Goal: Task Accomplishment & Management: Use online tool/utility

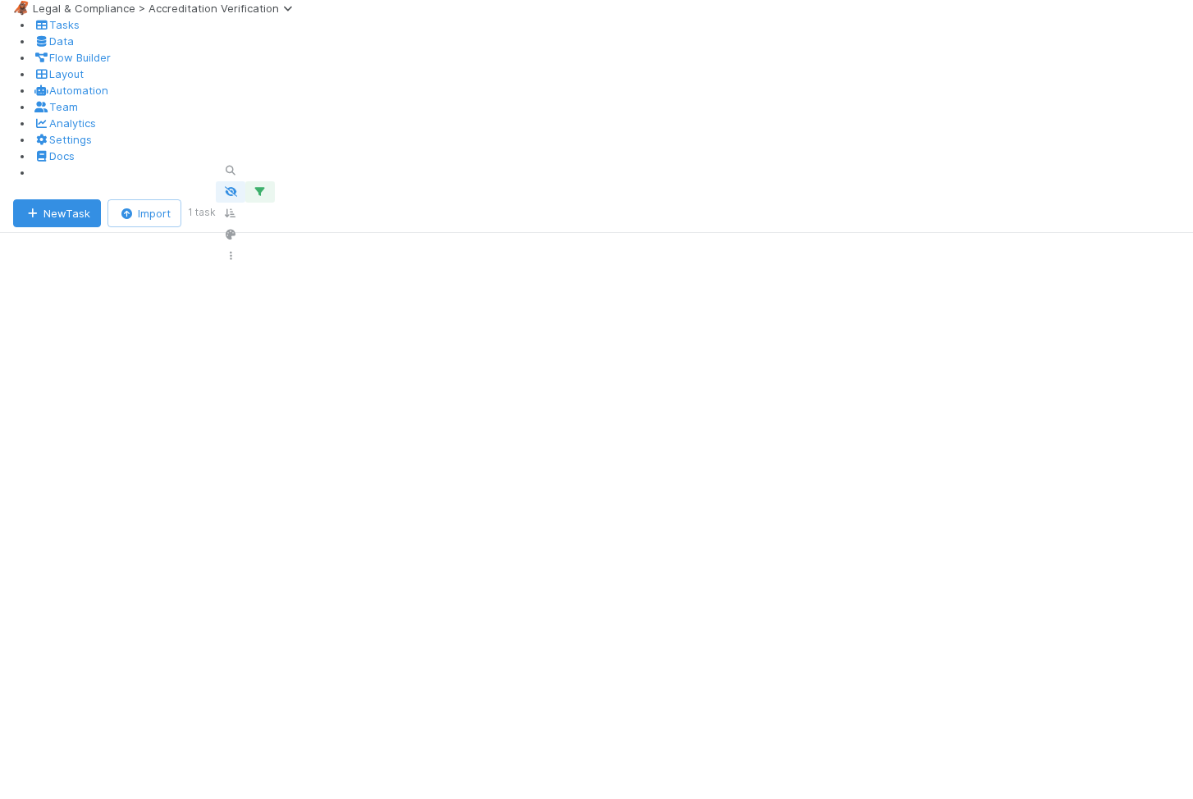
scroll to position [628, 934]
click at [104, 15] on span "Legal & Compliance > Accreditation Verification" at bounding box center [166, 8] width 266 height 13
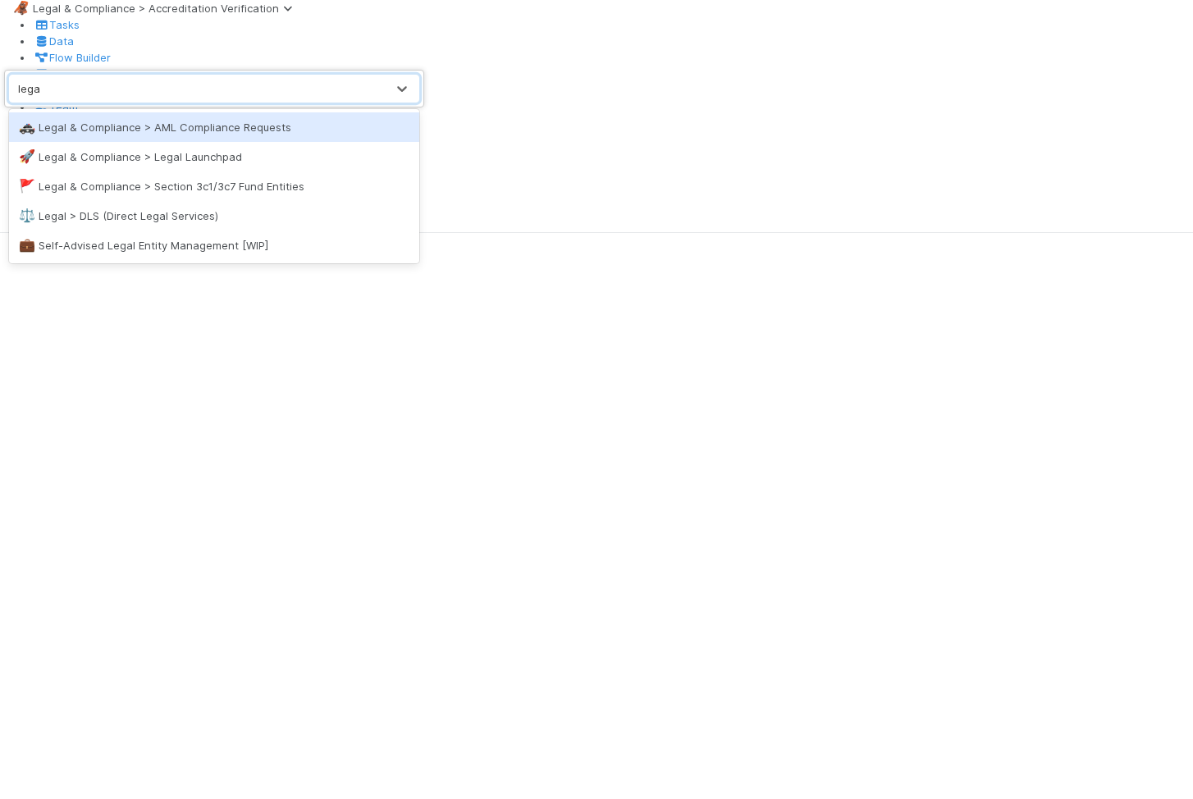
type input "legal"
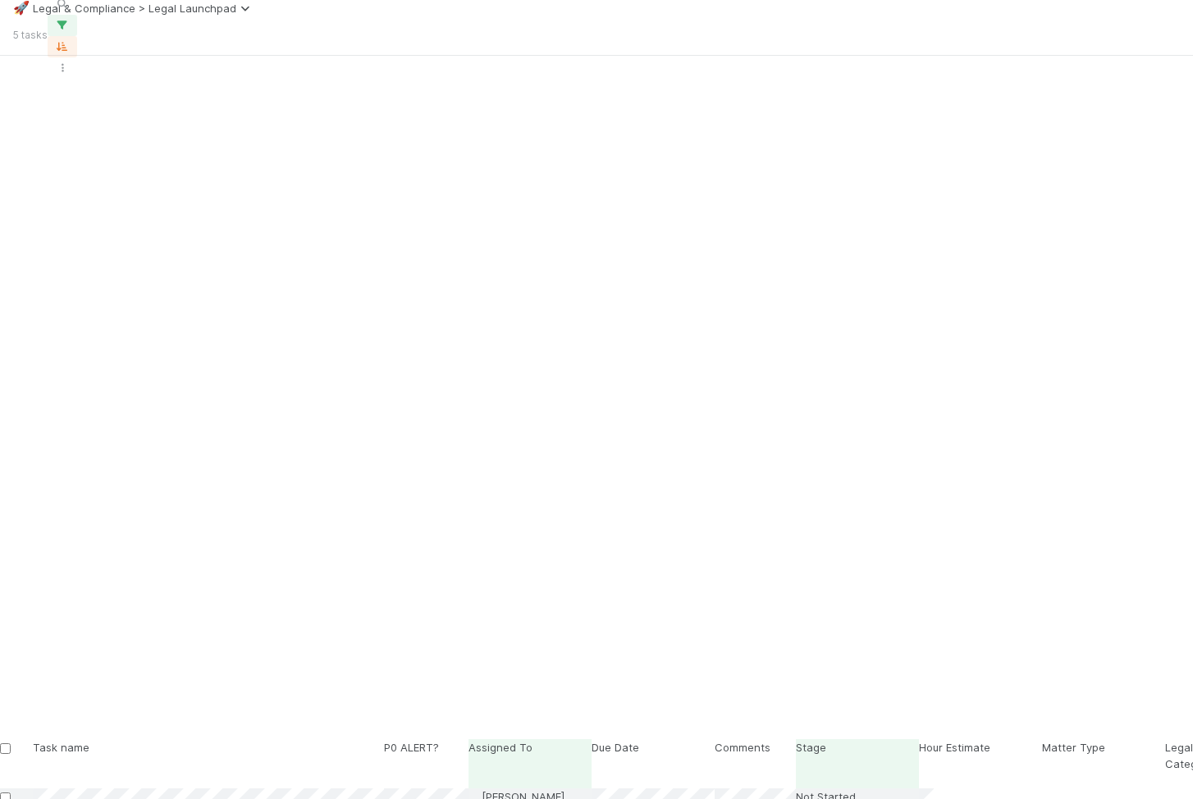
scroll to position [654, 934]
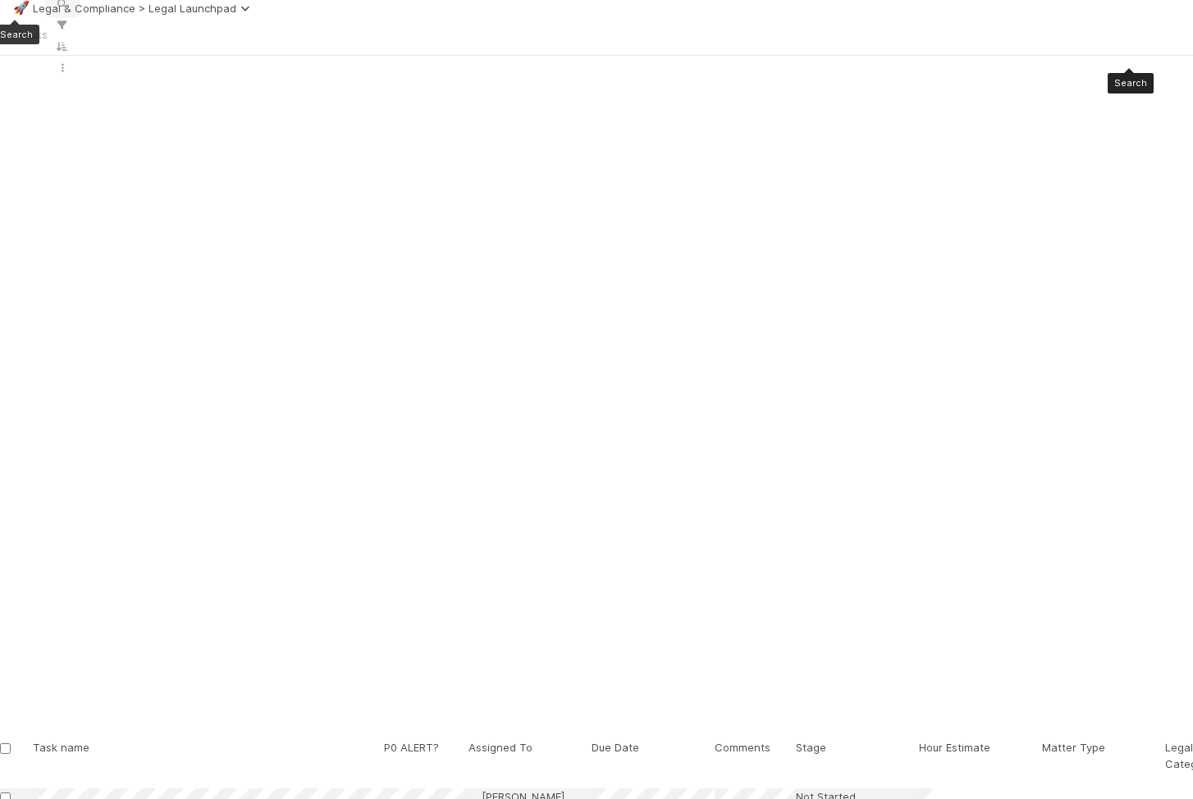
click at [71, 9] on icon "button" at bounding box center [62, 4] width 16 height 10
type input "tax return"
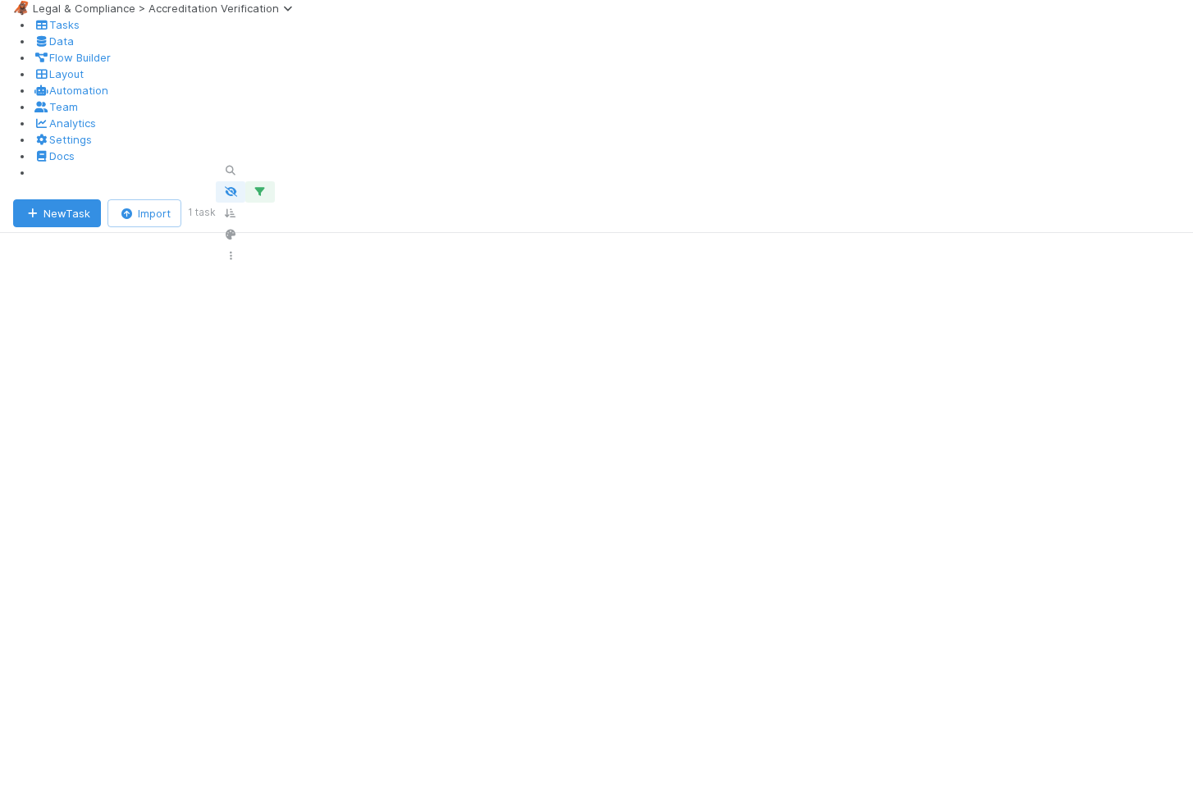
scroll to position [628, 934]
click at [180, 16] on div "🦧 Legal & Compliance > Accreditation Verification" at bounding box center [596, 8] width 1193 height 16
click at [180, 15] on span "Legal & Compliance > Accreditation Verification" at bounding box center [166, 8] width 266 height 13
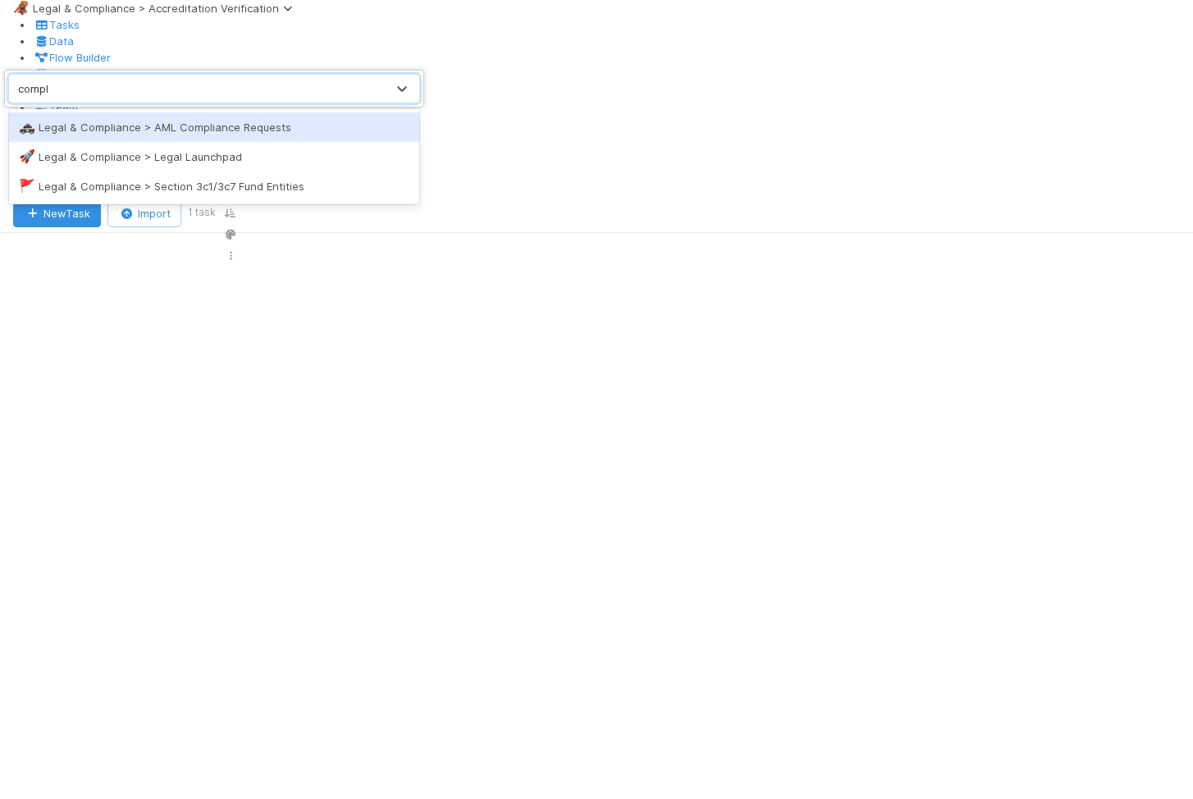
type input "compli"
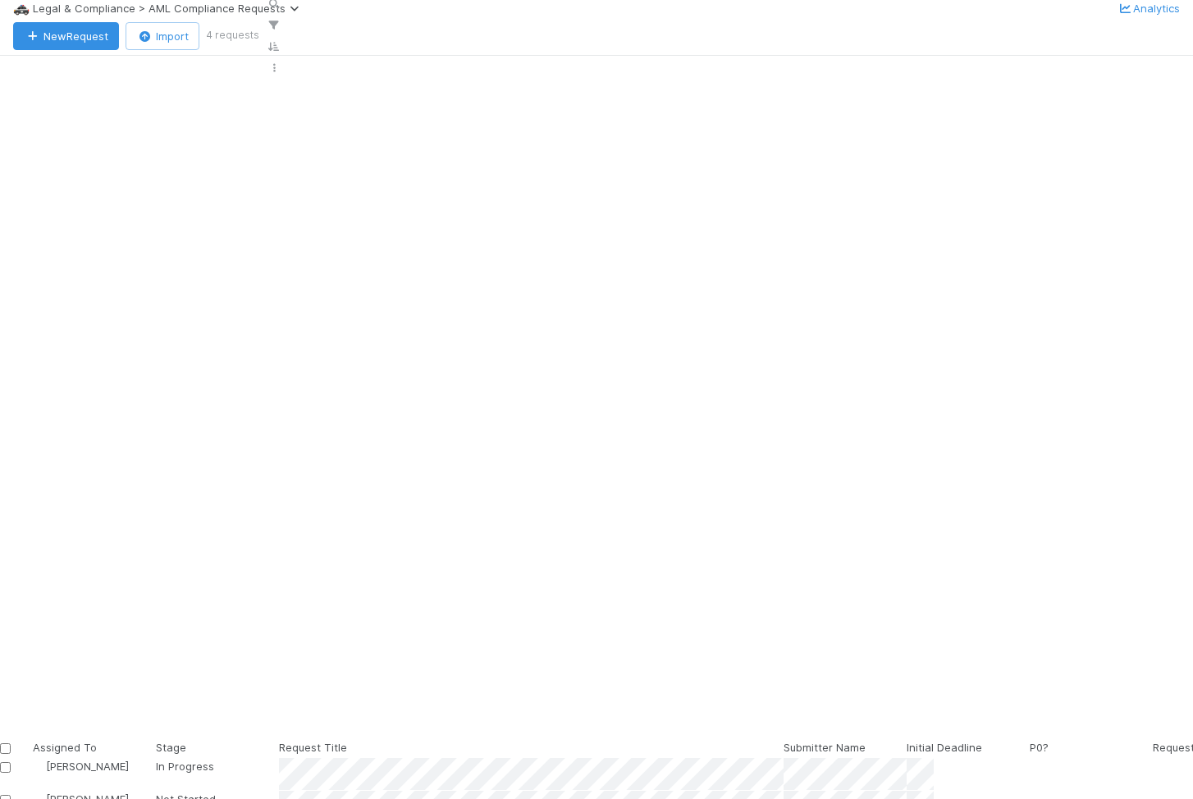
scroll to position [654, 934]
click at [291, 9] on icon "button" at bounding box center [283, 4] width 16 height 10
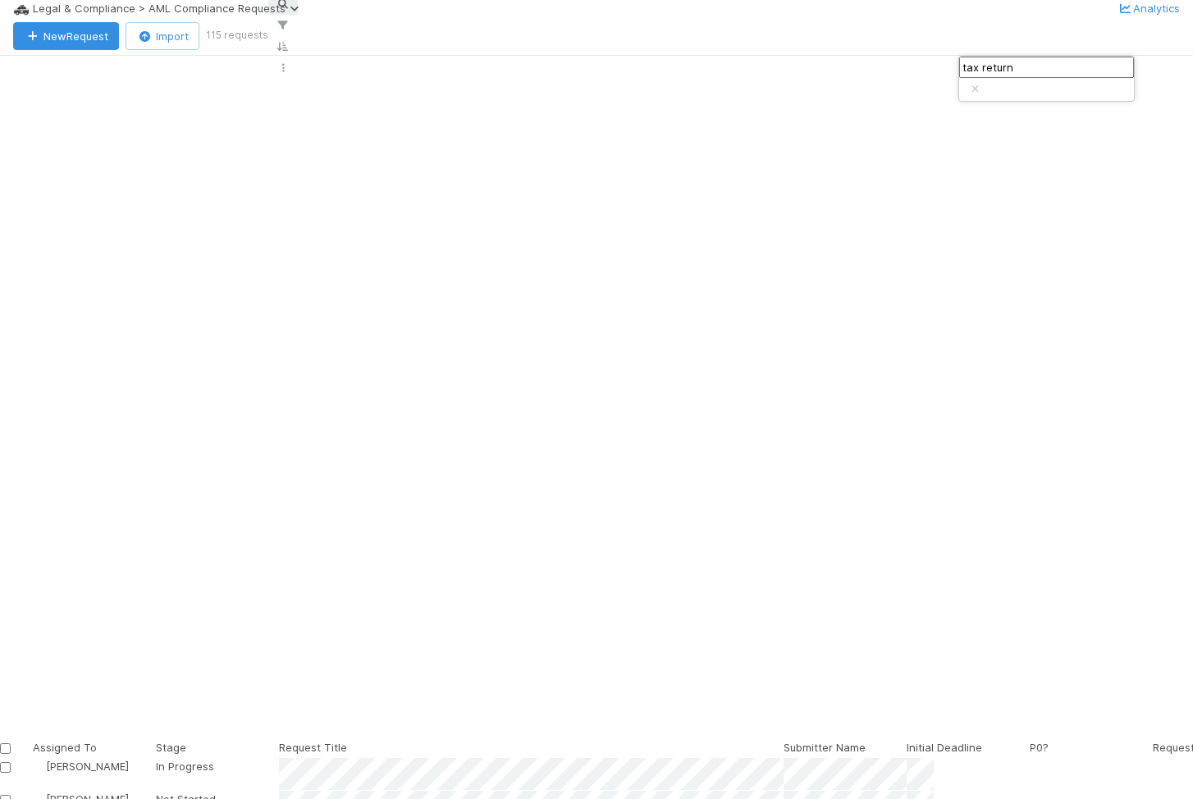
type input "tax return"
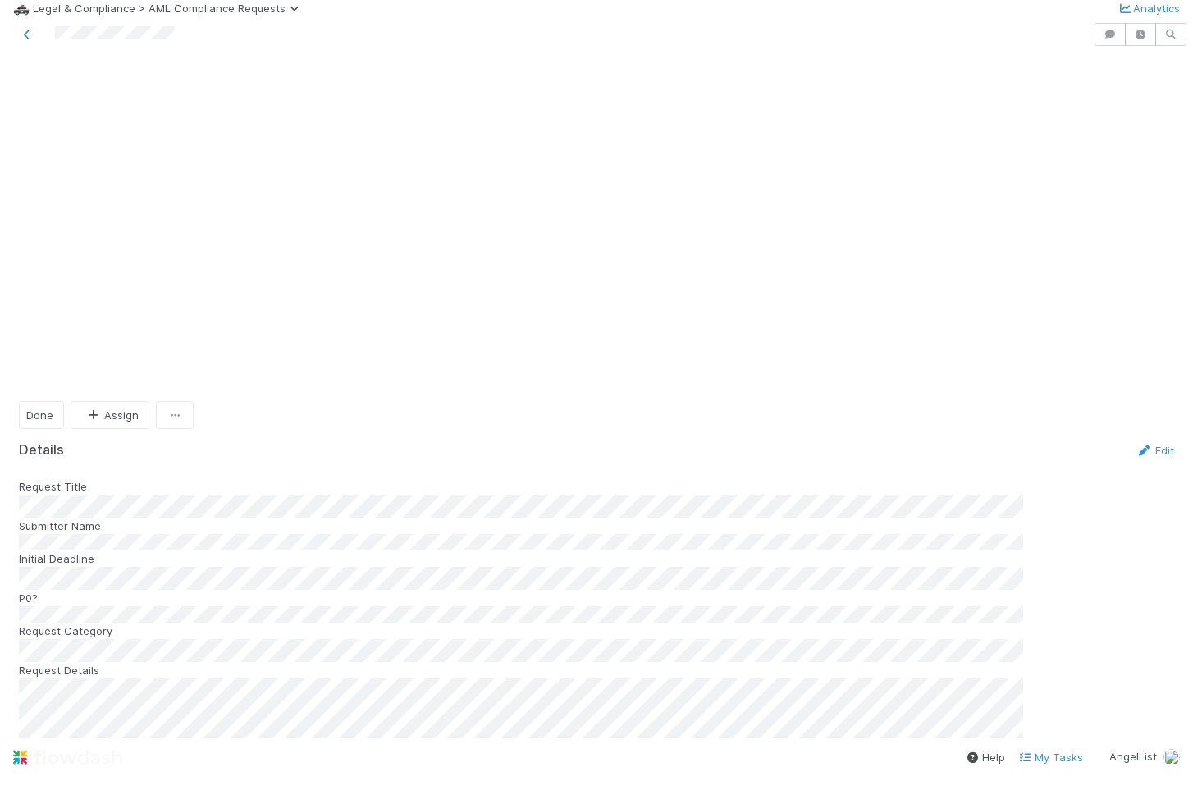
scroll to position [14, 0]
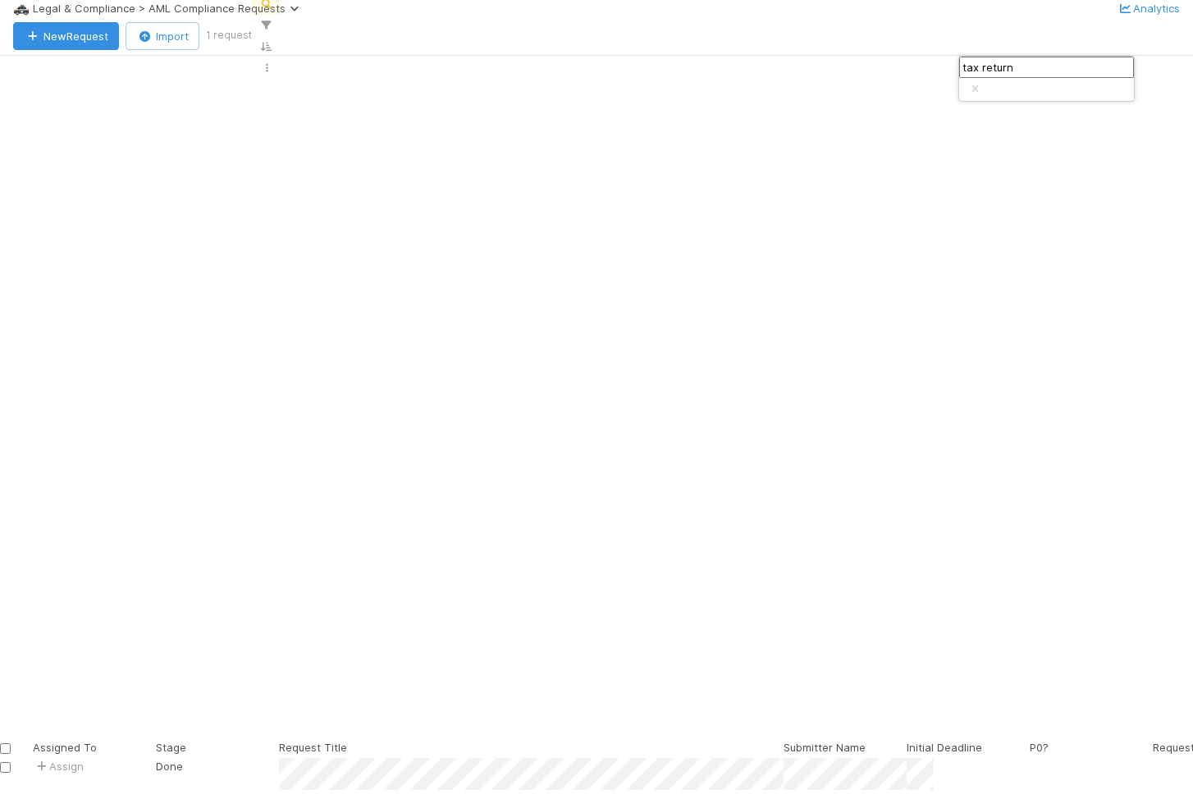
scroll to position [654, 934]
click at [1081, 67] on div "tax return" at bounding box center [1046, 79] width 175 height 44
click at [281, 36] on button "button" at bounding box center [267, 25] width 30 height 21
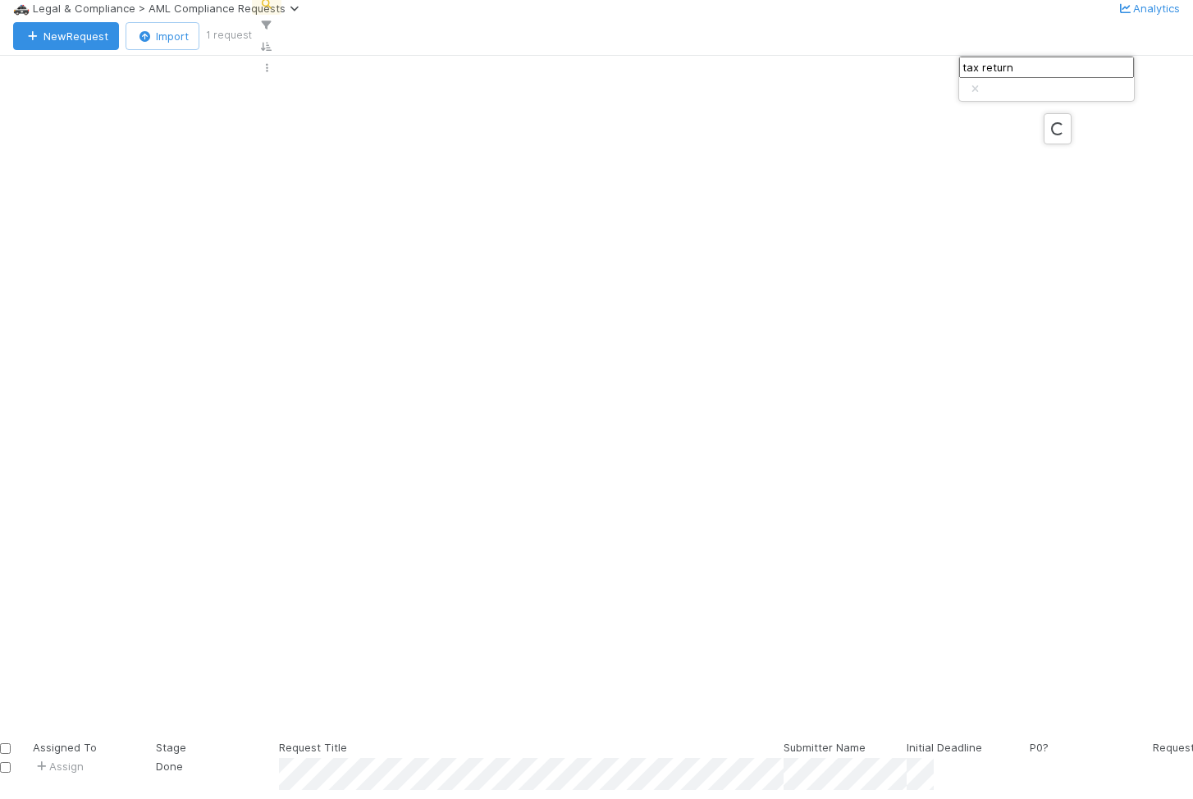
click at [1052, 73] on div "Loading..." at bounding box center [596, 399] width 1193 height 799
click at [1044, 72] on input "tax return" at bounding box center [1046, 67] width 175 height 21
type input "EIN"
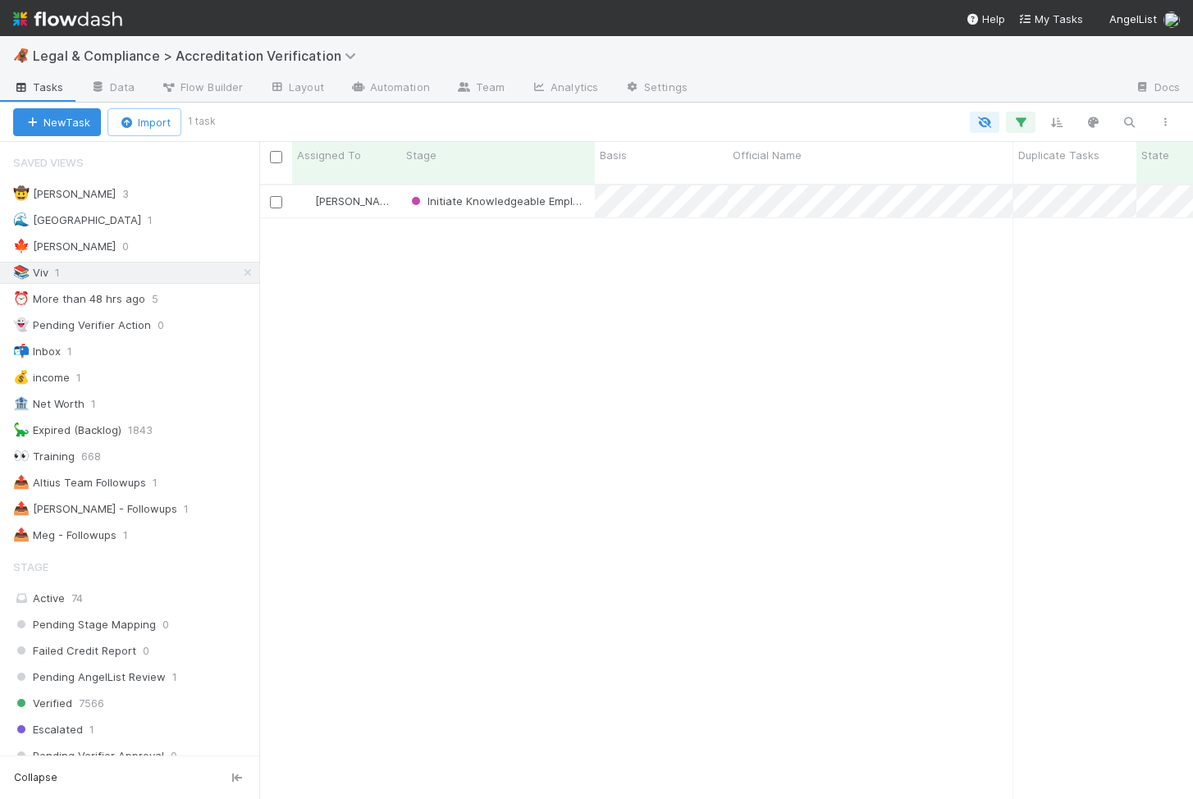
scroll to position [628, 934]
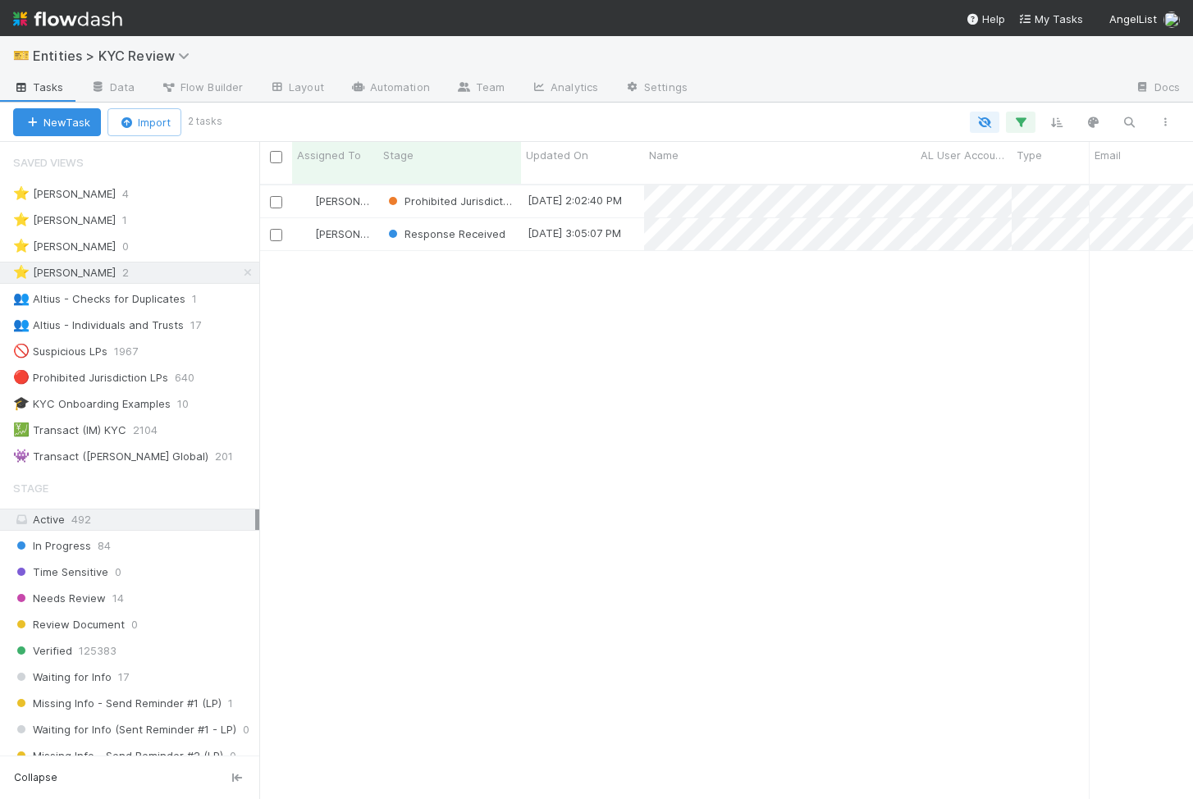
scroll to position [628, 934]
click at [347, 227] on span "[PERSON_NAME]" at bounding box center [356, 233] width 83 height 13
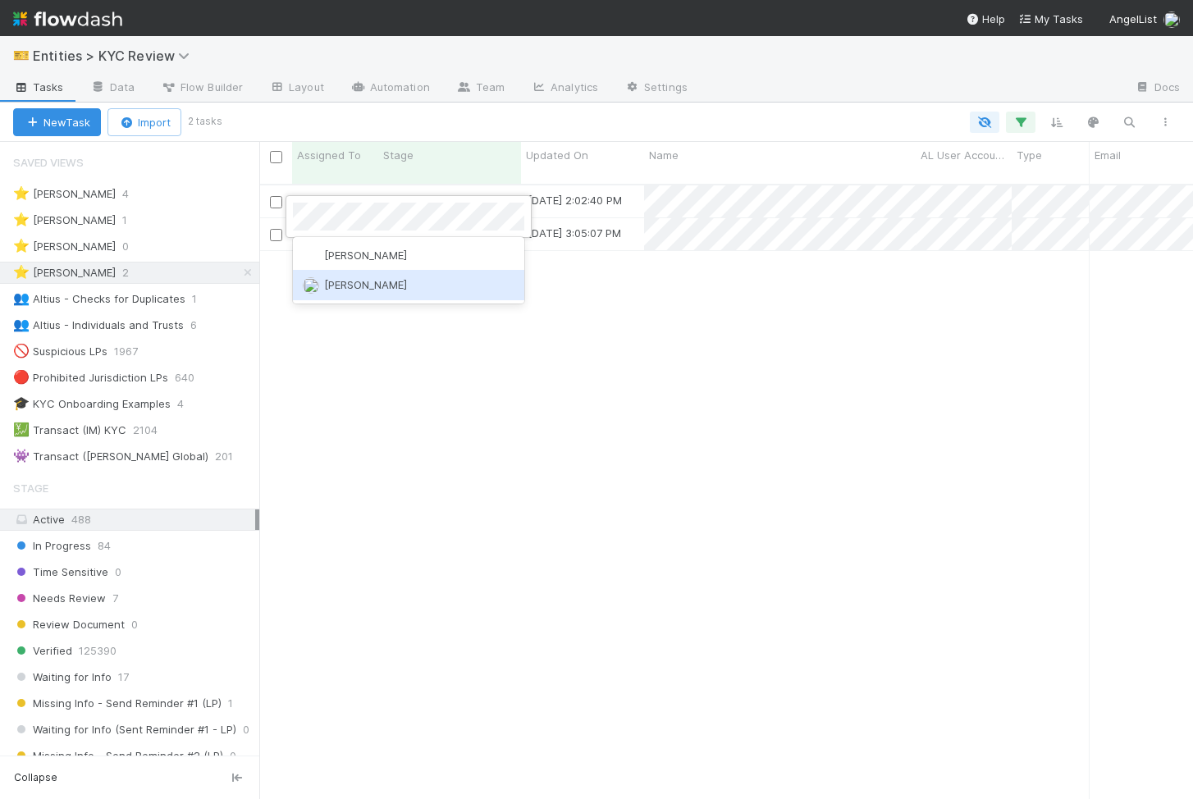
click at [358, 279] on span "[PERSON_NAME]" at bounding box center [365, 284] width 83 height 13
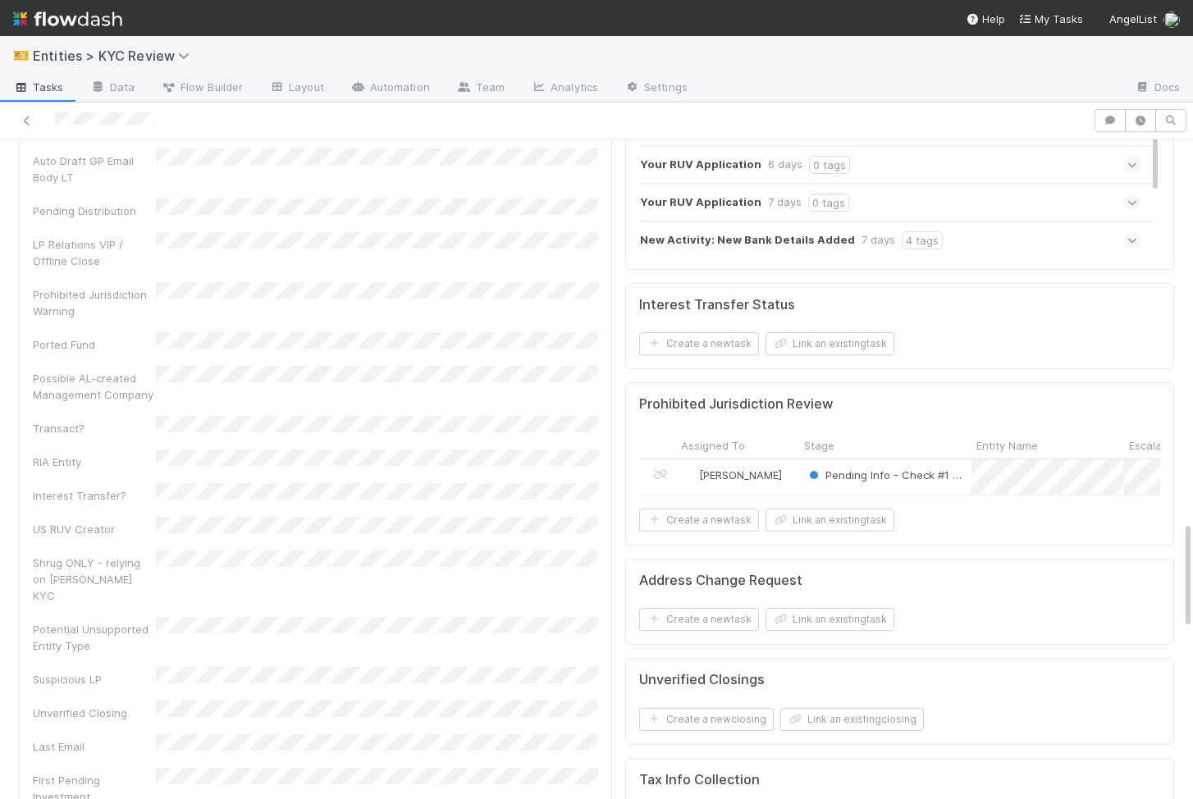
scroll to position [2381, 0]
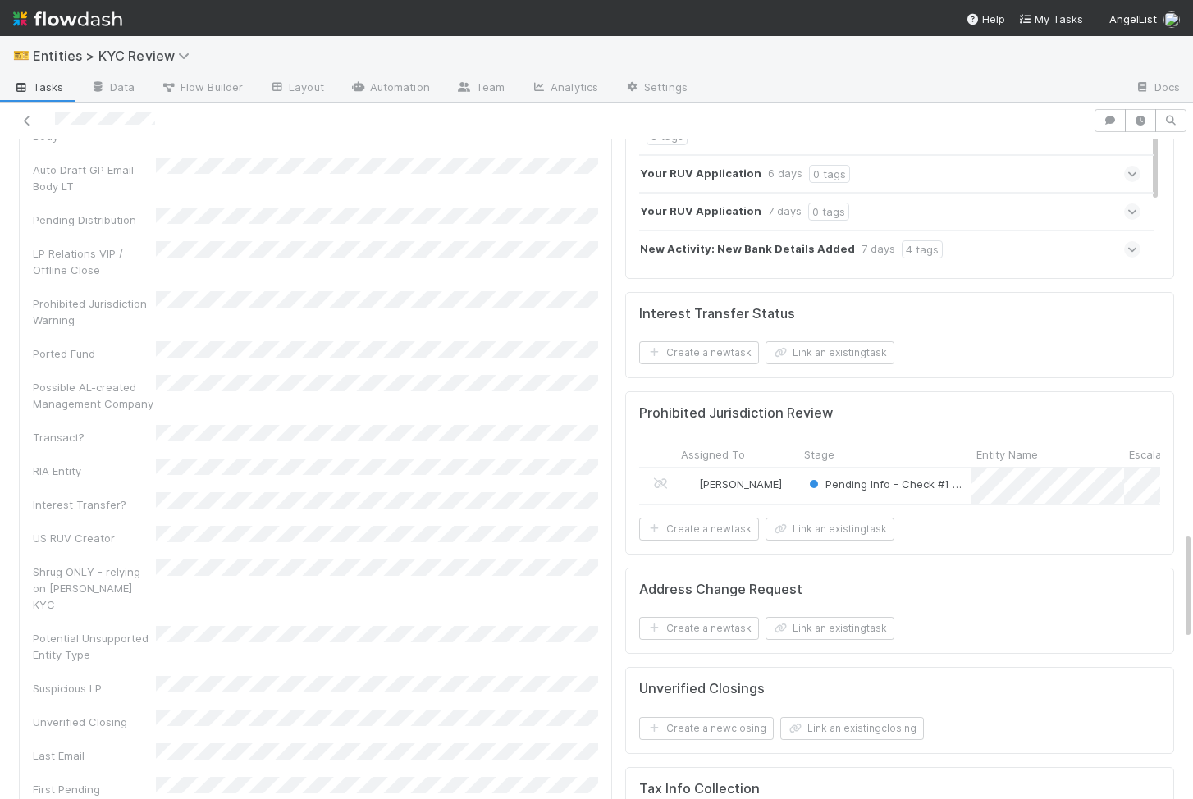
click at [782, 468] on div "Viv Hong" at bounding box center [737, 485] width 123 height 35
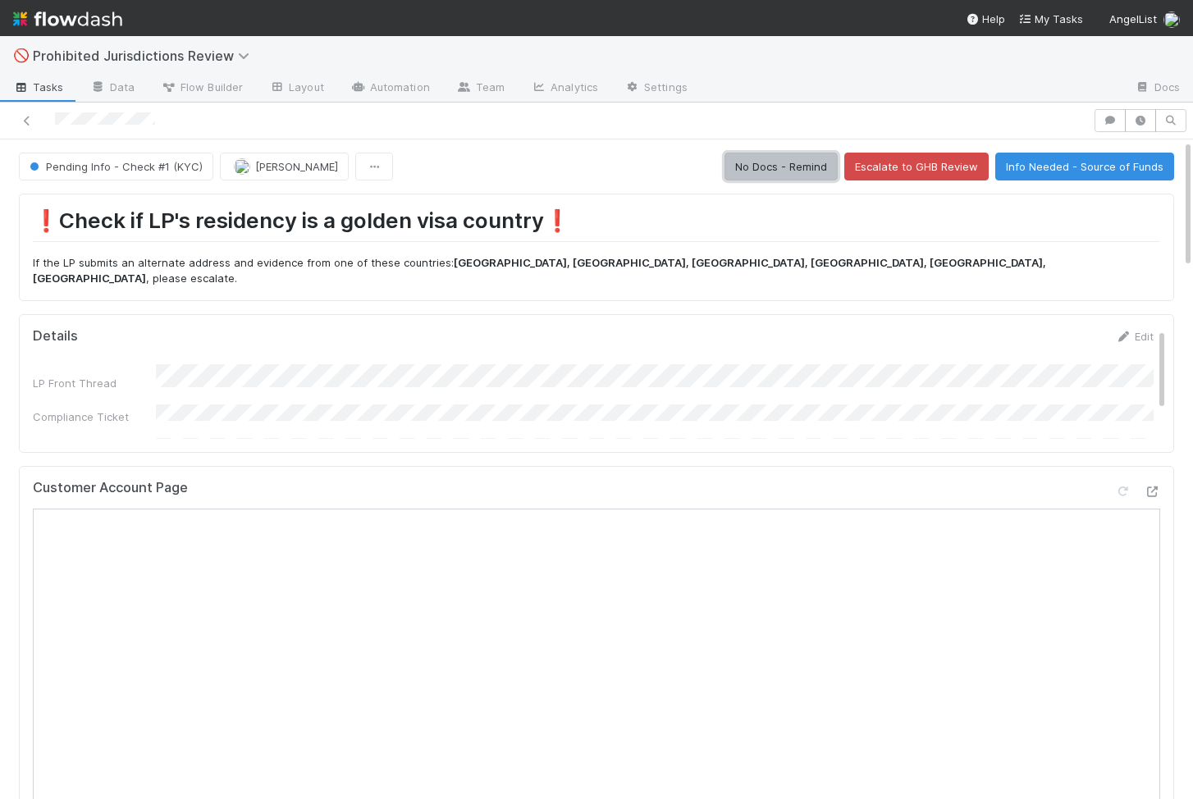
click at [795, 172] on button "No Docs - Remind" at bounding box center [780, 167] width 113 height 28
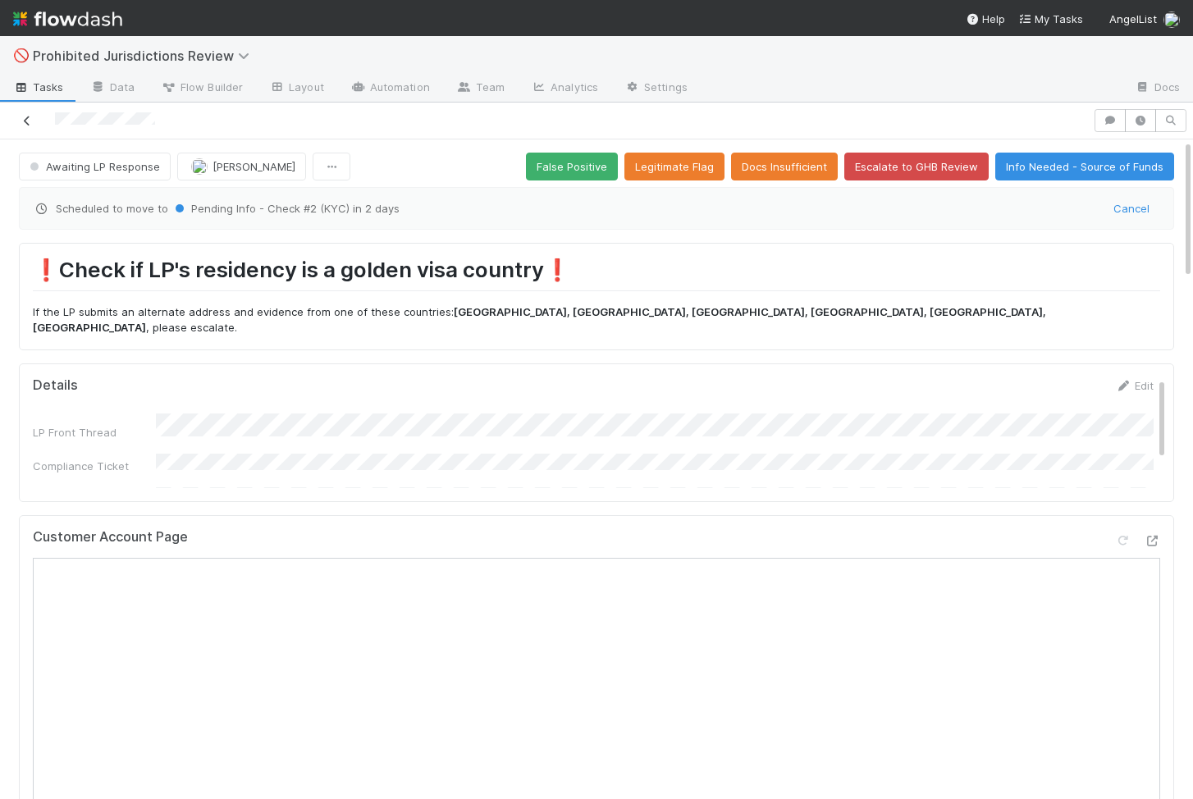
click at [25, 126] on link at bounding box center [27, 120] width 16 height 16
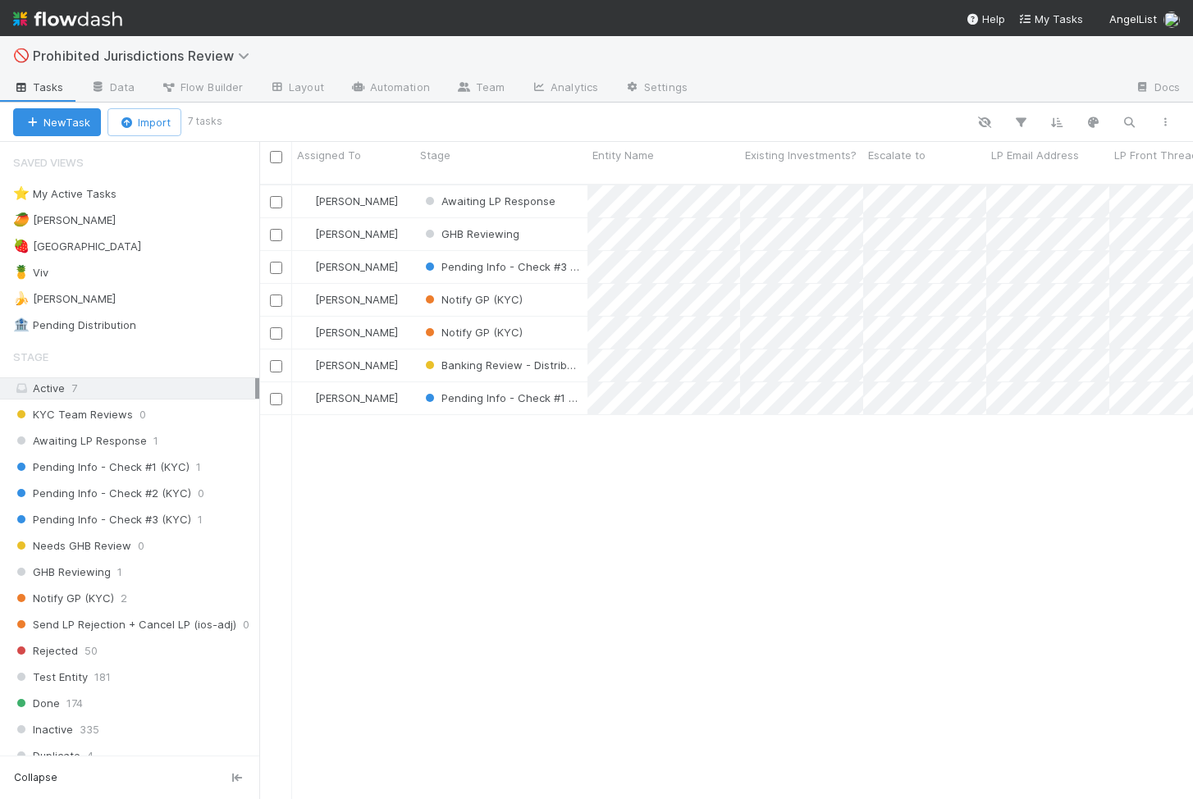
scroll to position [628, 934]
click at [392, 194] on div "[PERSON_NAME]" at bounding box center [353, 201] width 123 height 32
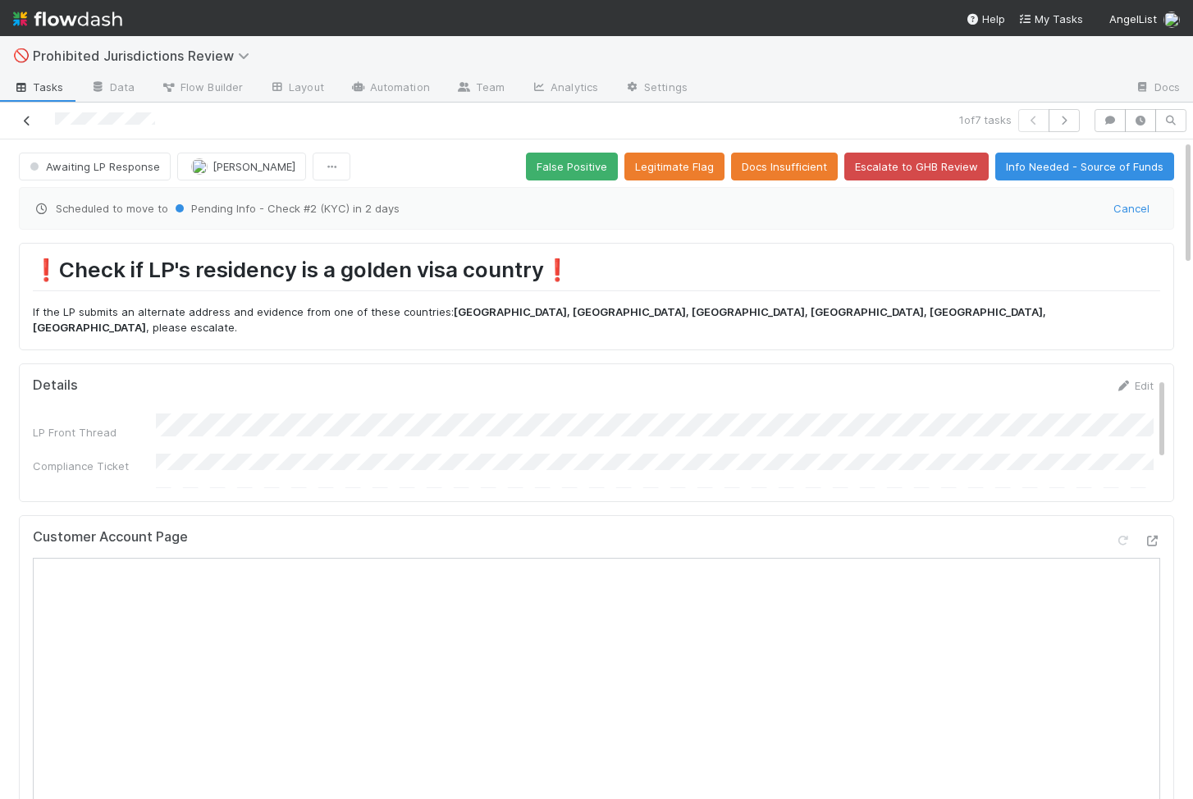
click at [25, 126] on icon at bounding box center [27, 121] width 16 height 11
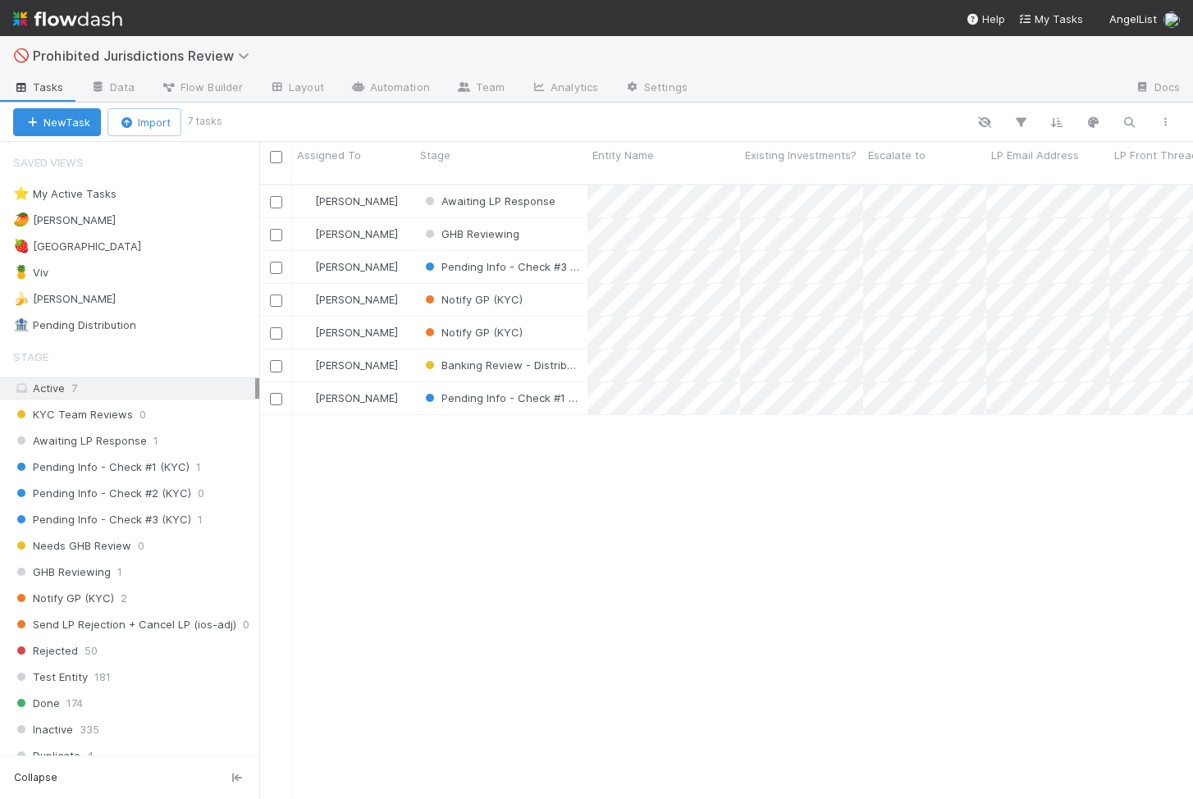
scroll to position [0, 1]
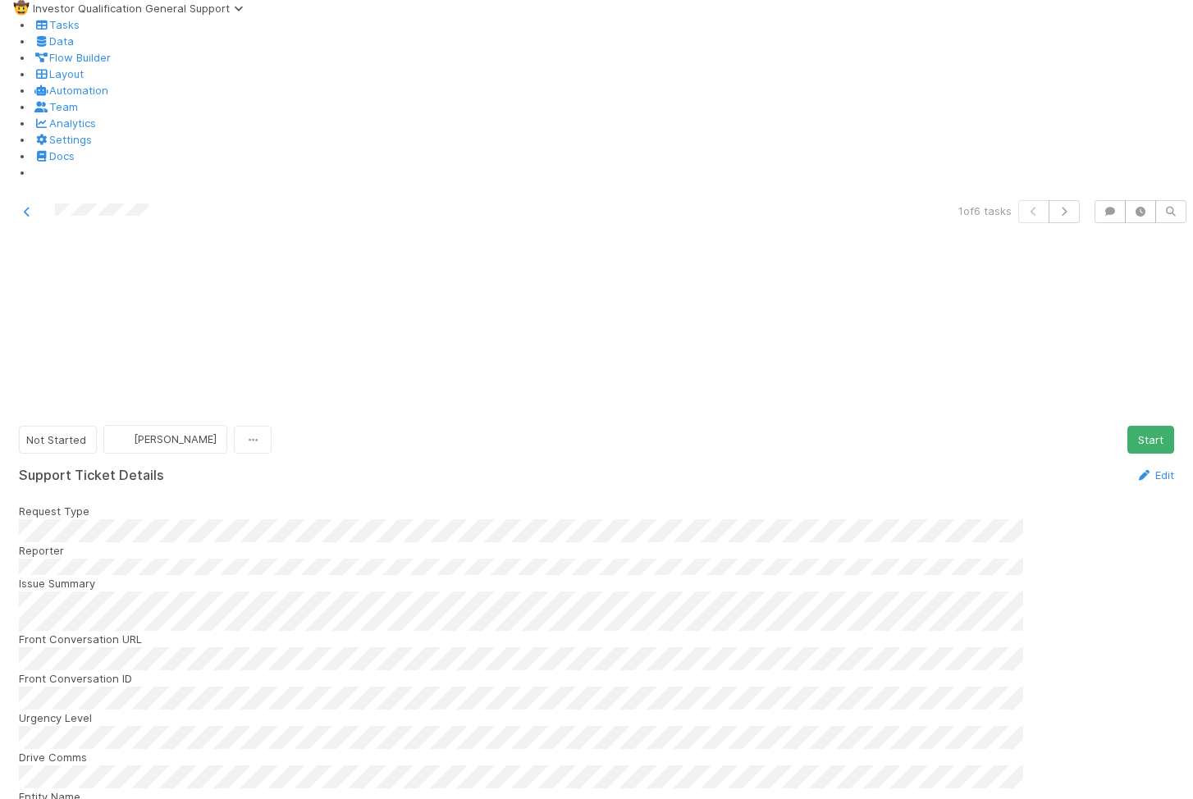
click at [31, 207] on icon at bounding box center [27, 212] width 16 height 11
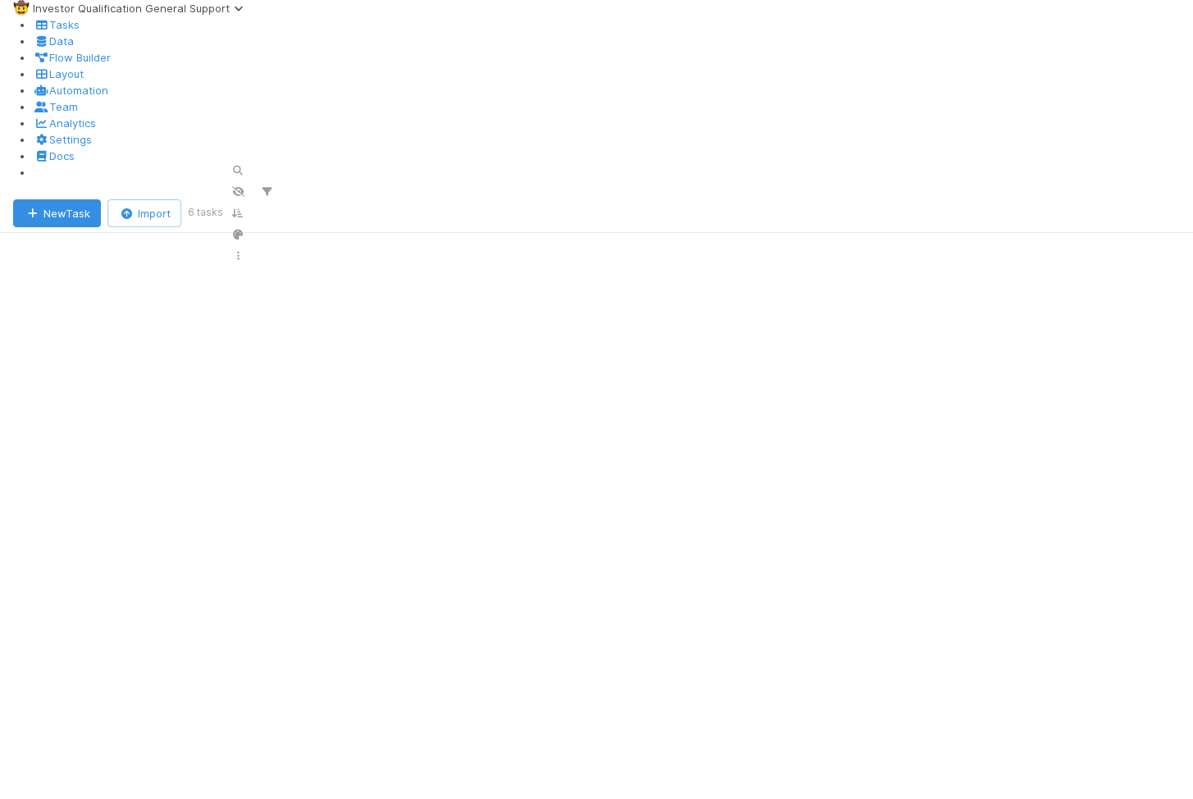
scroll to position [628, 934]
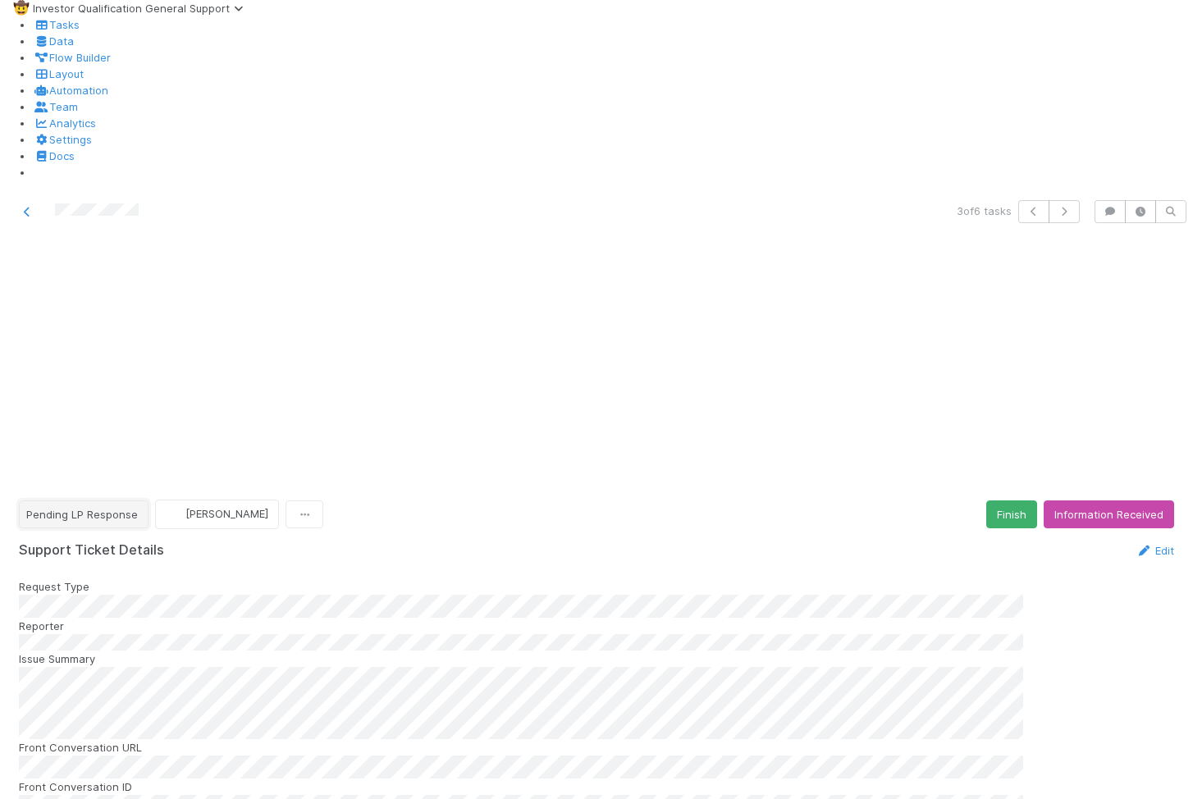
click at [124, 500] on button "Pending LP Response" at bounding box center [84, 514] width 130 height 28
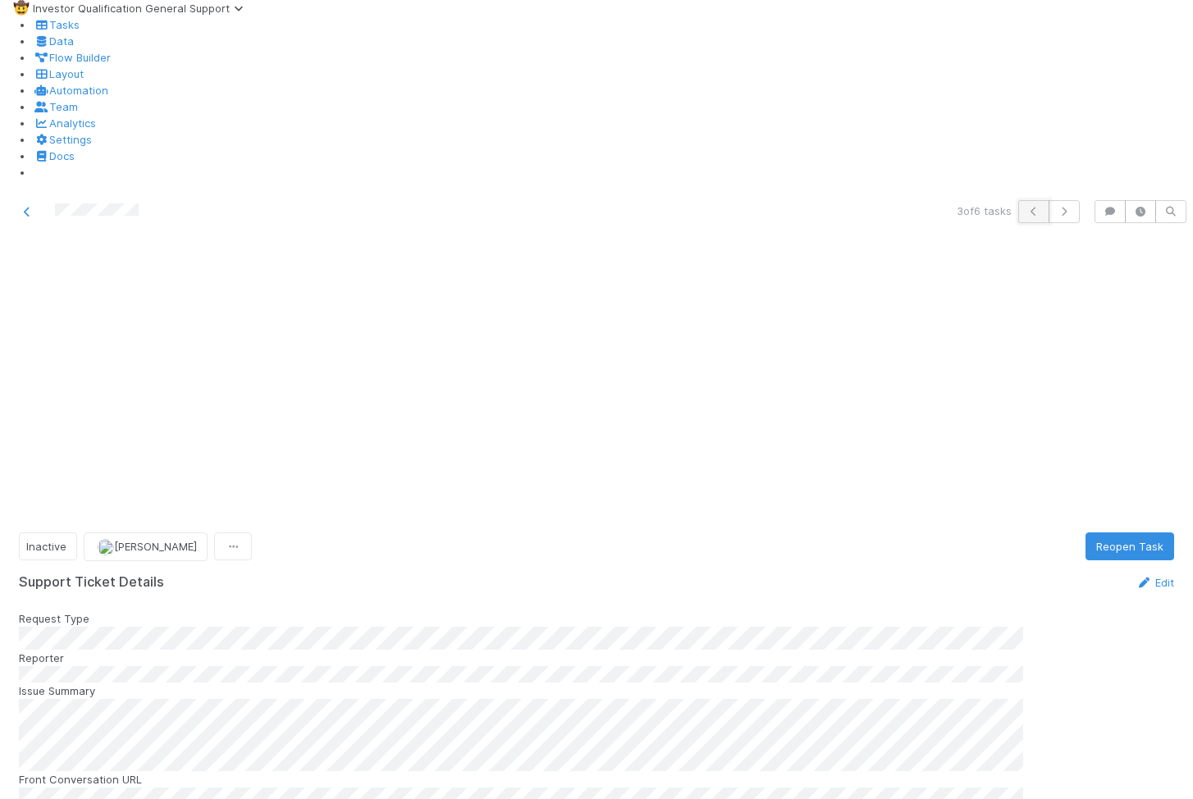
click at [1024, 200] on button "button" at bounding box center [1033, 211] width 31 height 23
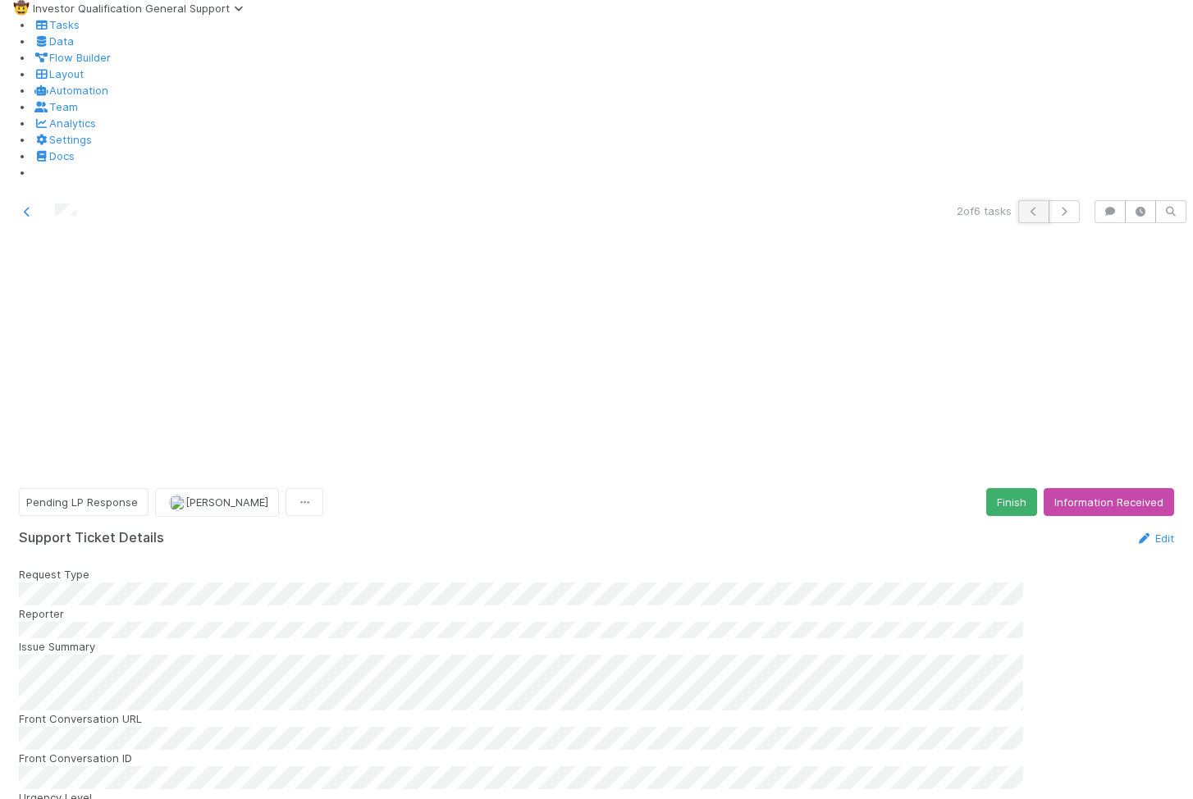
click at [1039, 207] on icon "button" at bounding box center [1034, 212] width 16 height 10
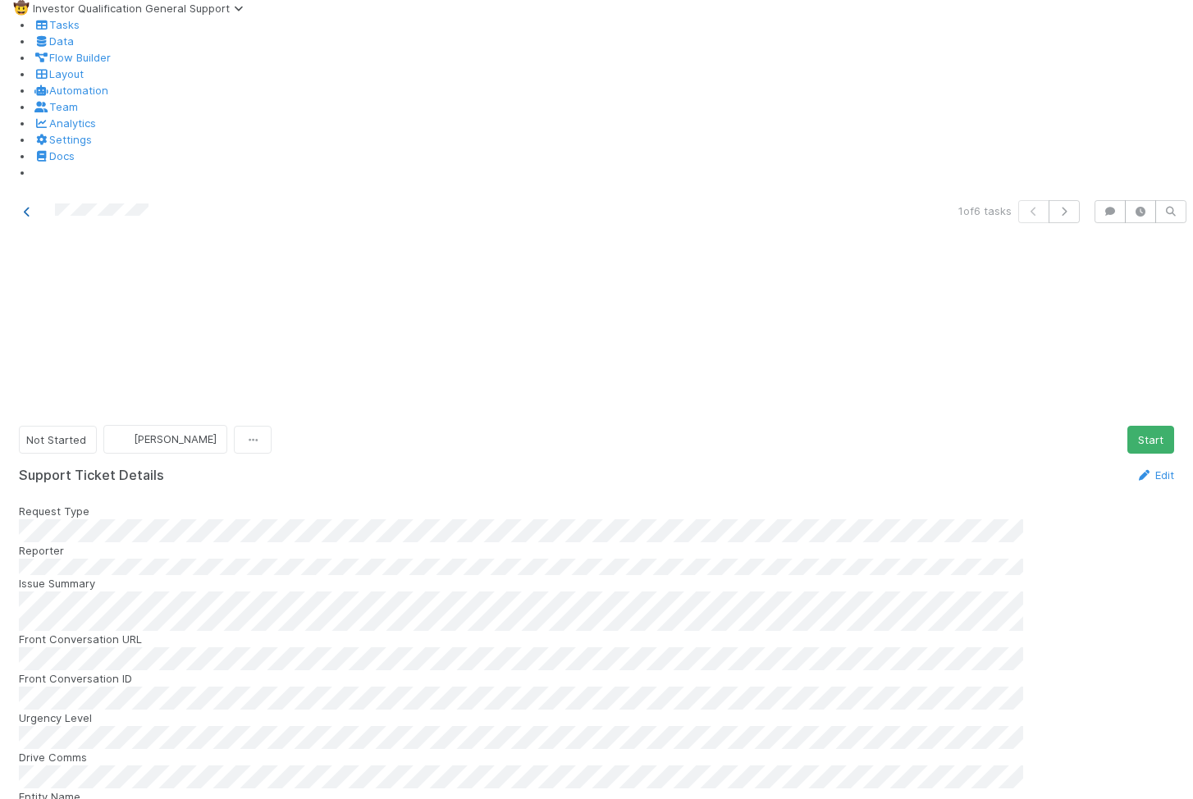
click at [32, 207] on icon at bounding box center [27, 212] width 16 height 11
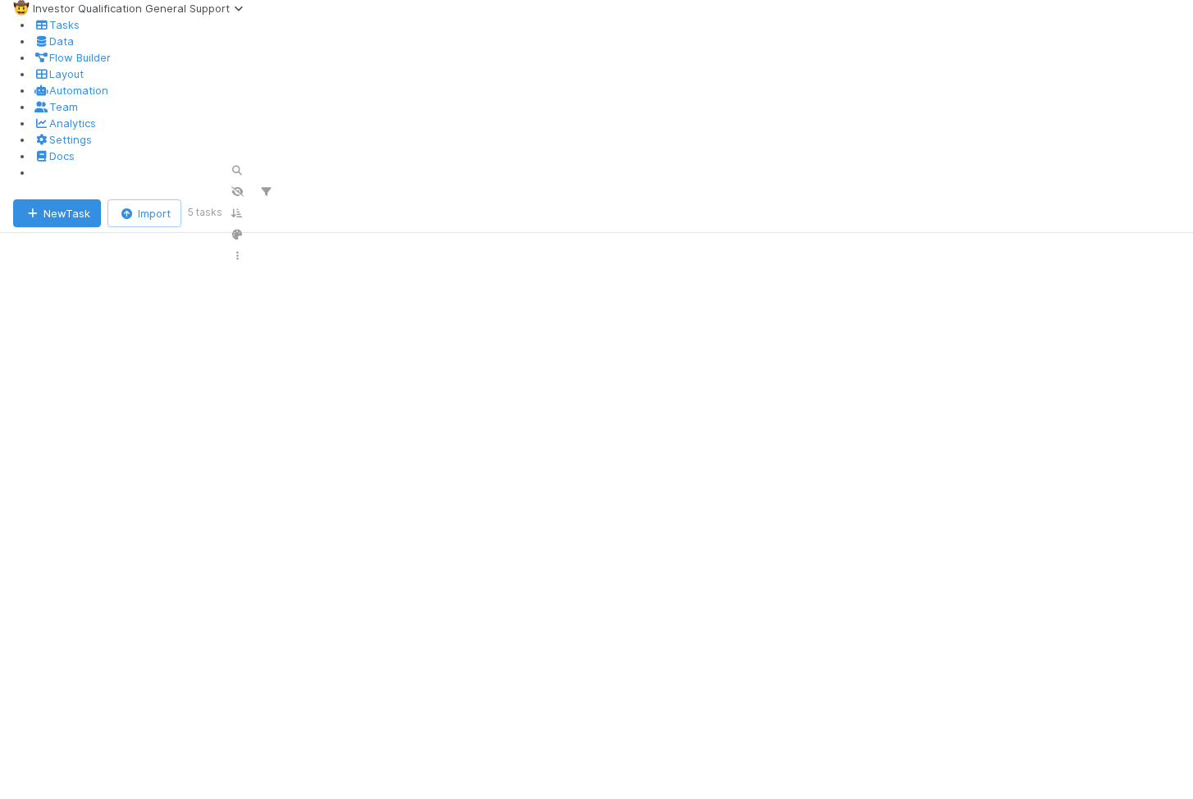
scroll to position [628, 934]
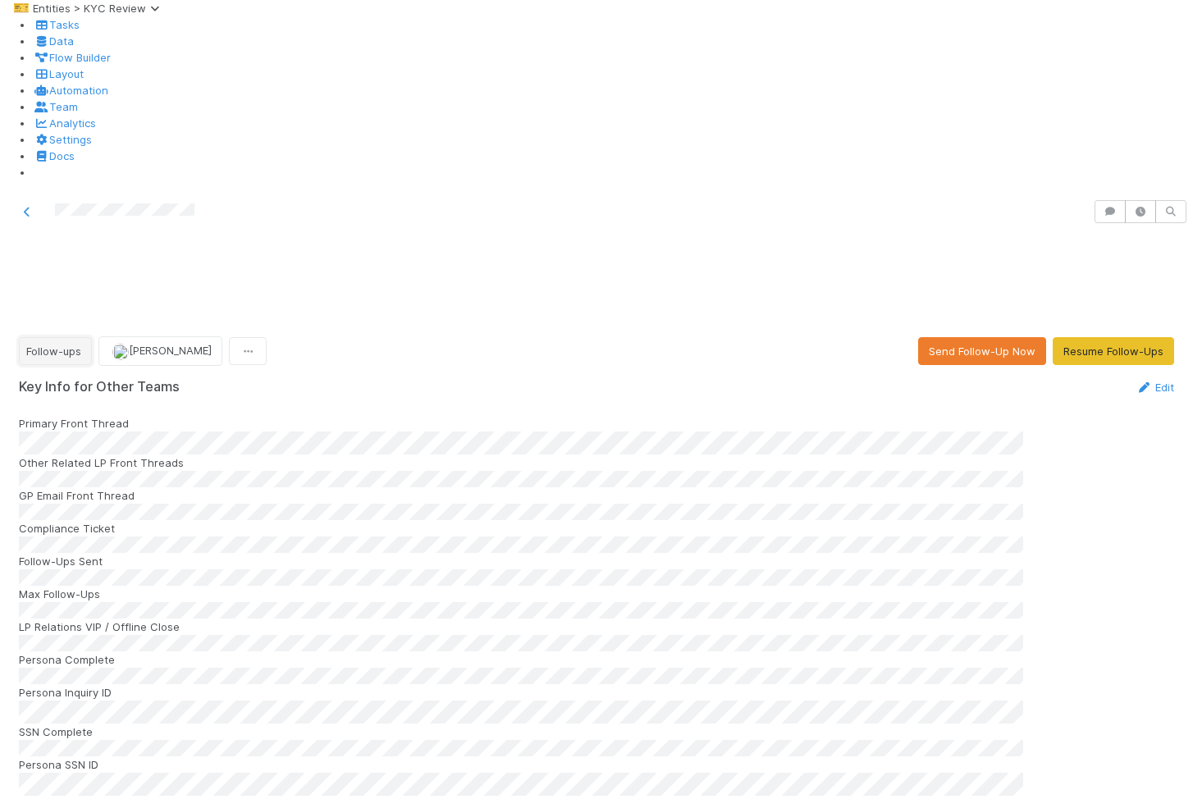
click at [91, 337] on button "Follow-ups" at bounding box center [55, 351] width 73 height 28
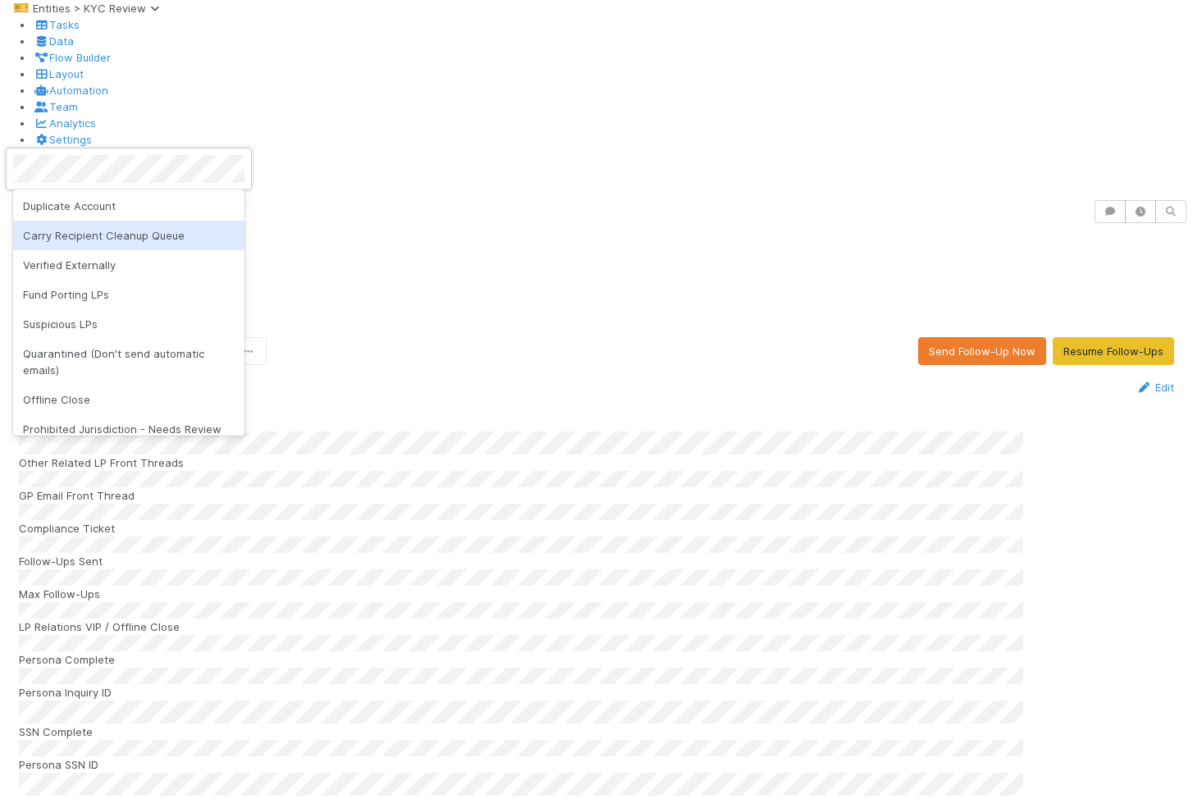
scroll to position [1001, 0]
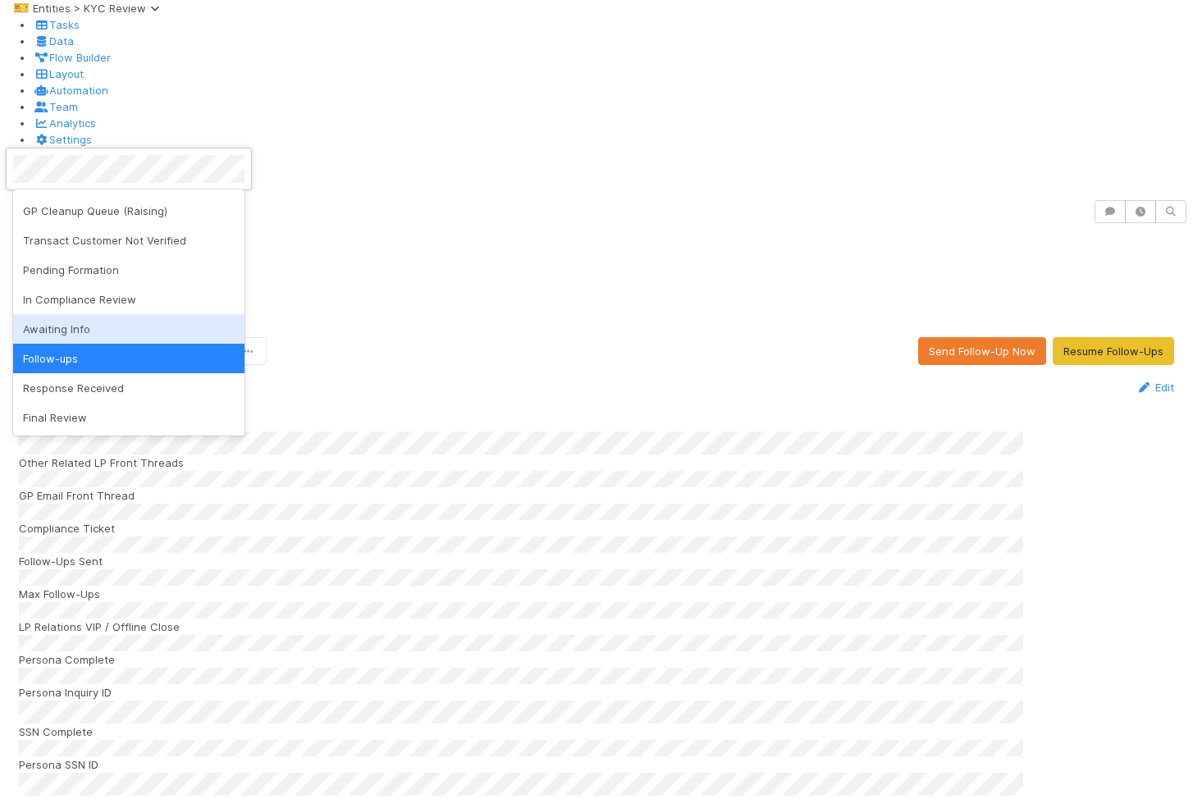
click at [114, 318] on div "Awaiting Info" at bounding box center [128, 329] width 231 height 30
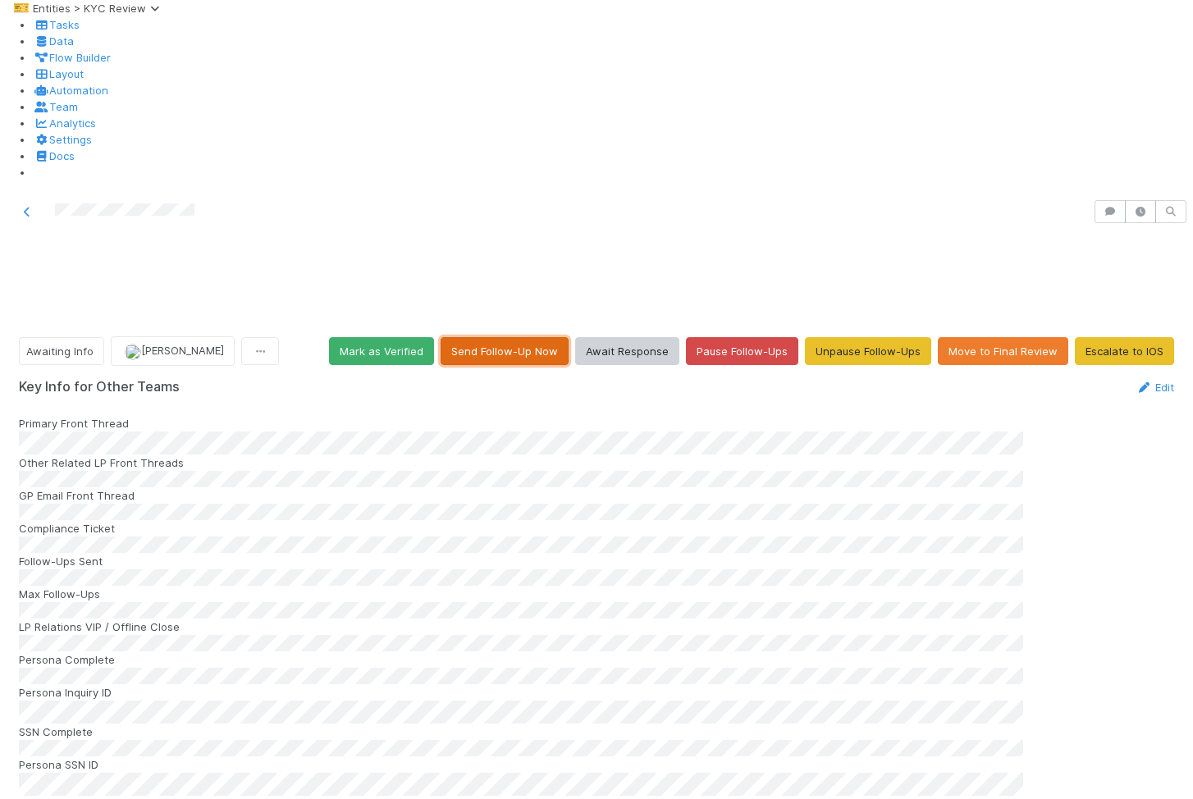
click at [507, 337] on button "Send Follow-Up Now" at bounding box center [505, 351] width 128 height 28
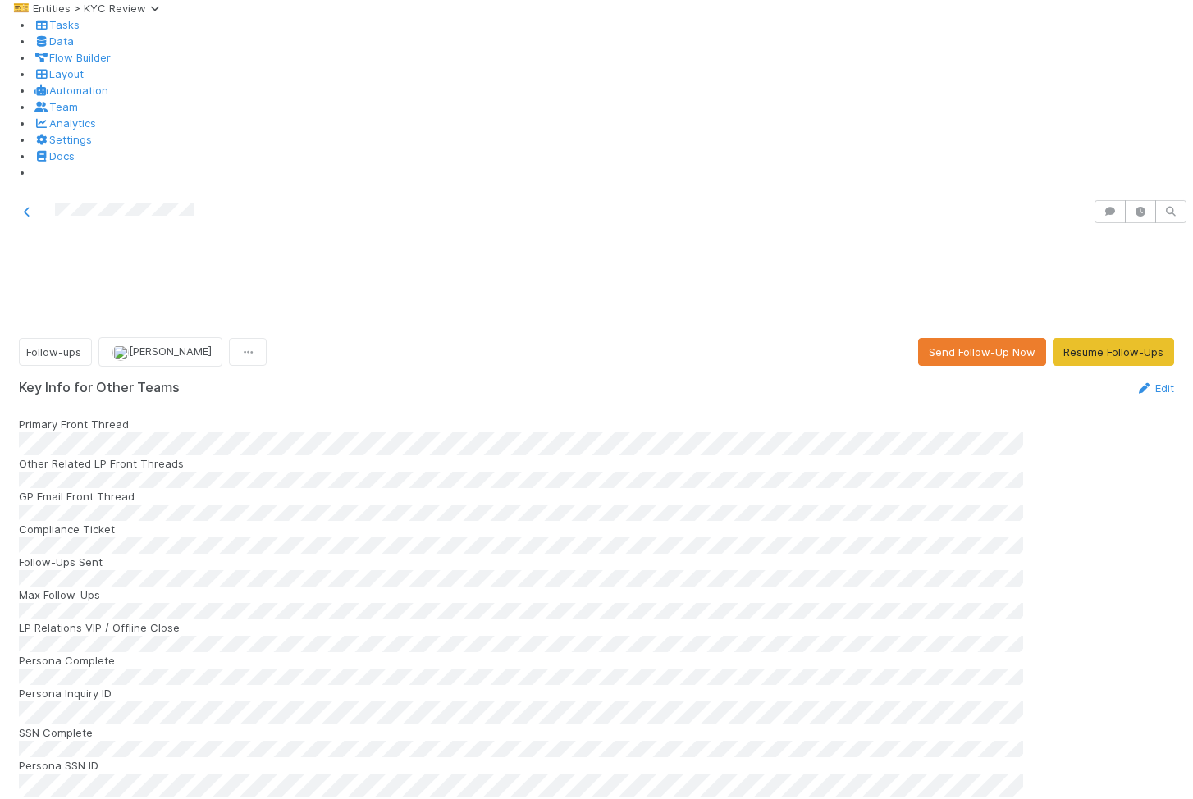
scroll to position [33, 0]
